Goal: Find specific page/section: Find specific page/section

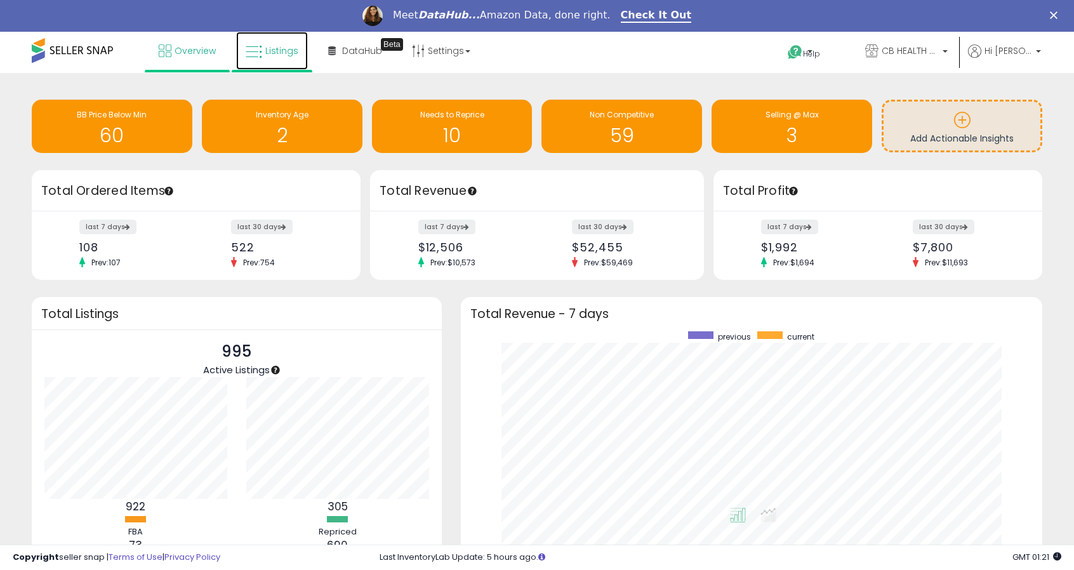
click at [254, 53] on icon at bounding box center [254, 52] width 17 height 17
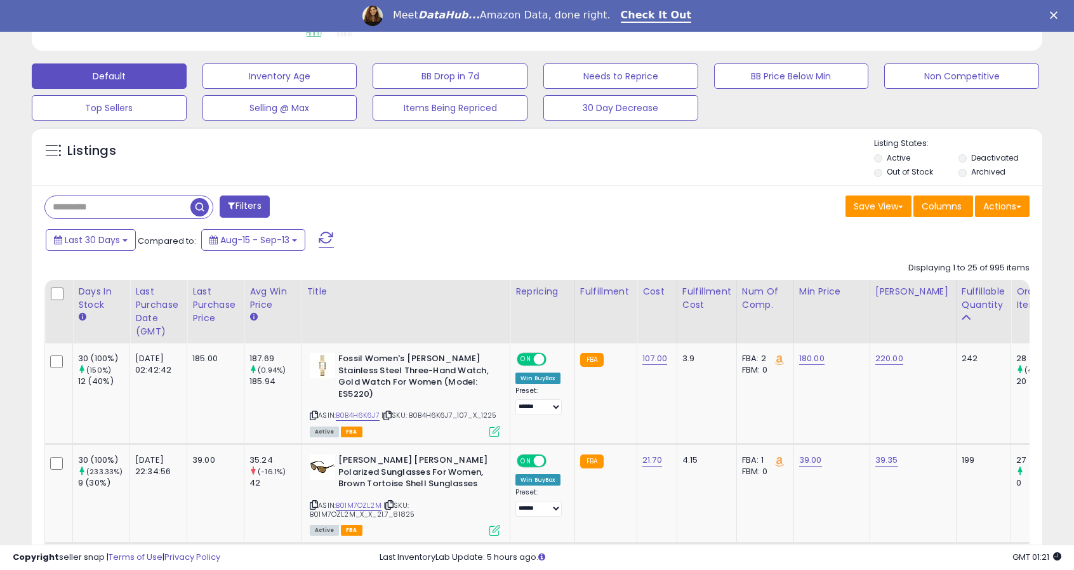
scroll to position [374, 0]
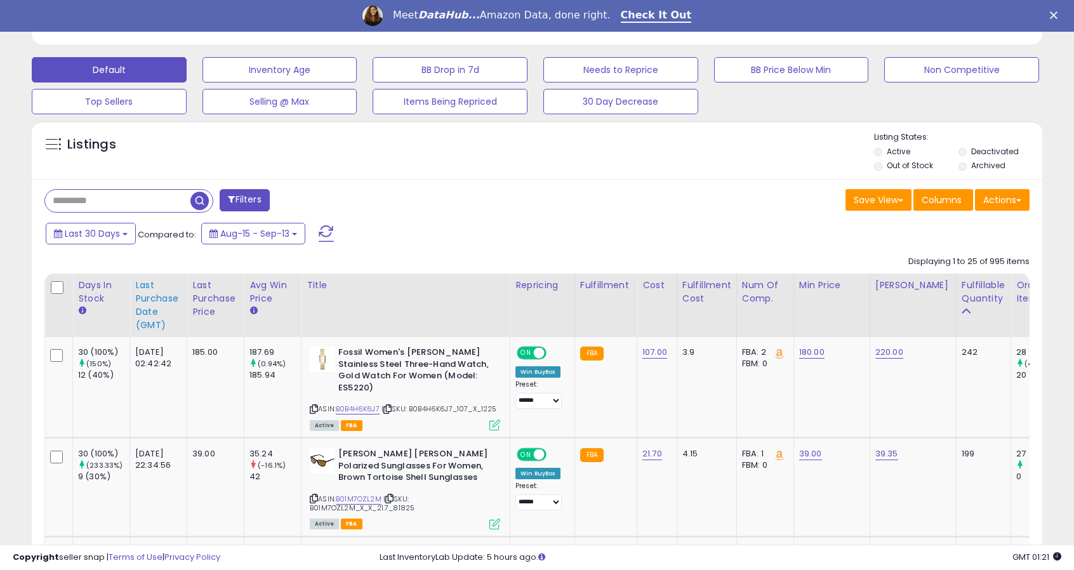
click at [141, 306] on div "Last Purchase Date (GMT)" at bounding box center [158, 305] width 46 height 53
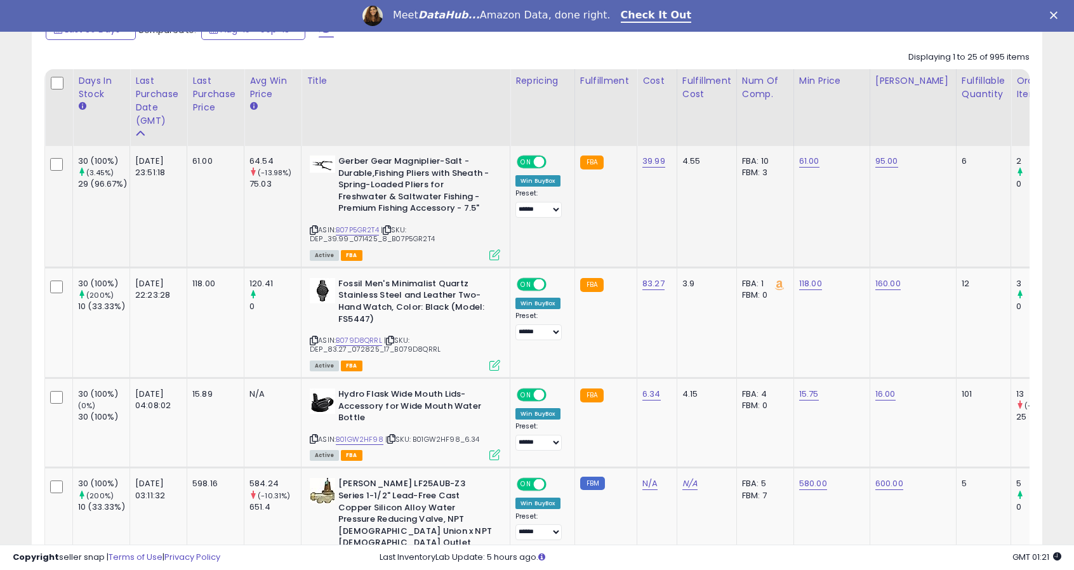
scroll to position [578, 0]
